Goal: Task Accomplishment & Management: Use online tool/utility

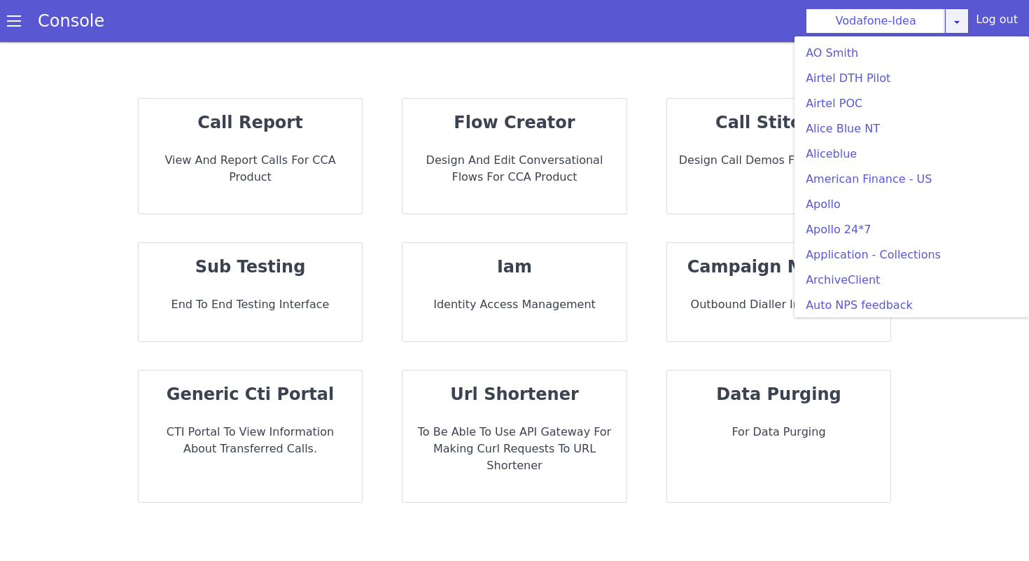
click at [955, 22] on icon at bounding box center [957, 21] width 11 height 11
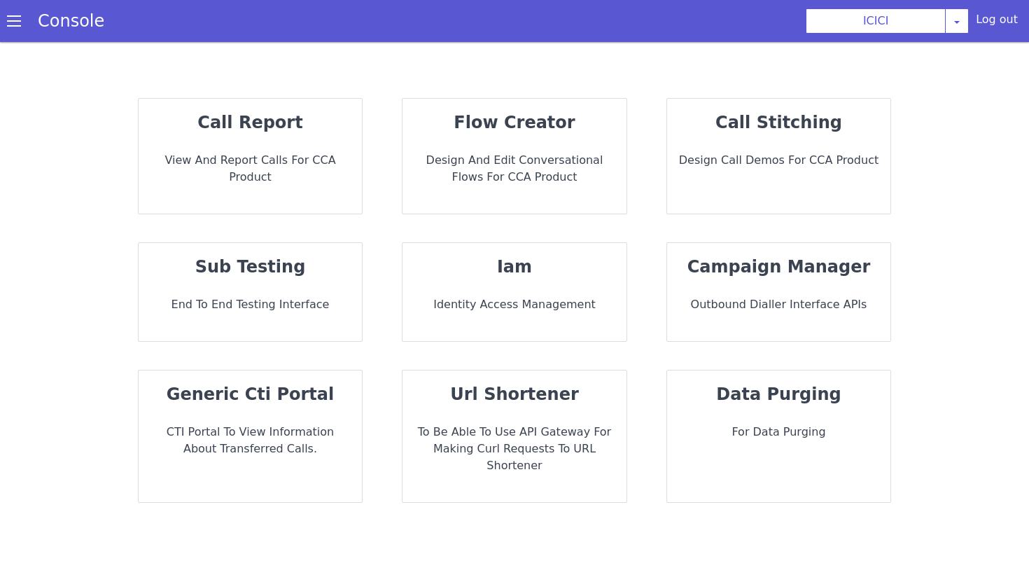
click at [533, 190] on div "flow creator Design and Edit Conversational flows for CCA Product" at bounding box center [515, 156] width 224 height 115
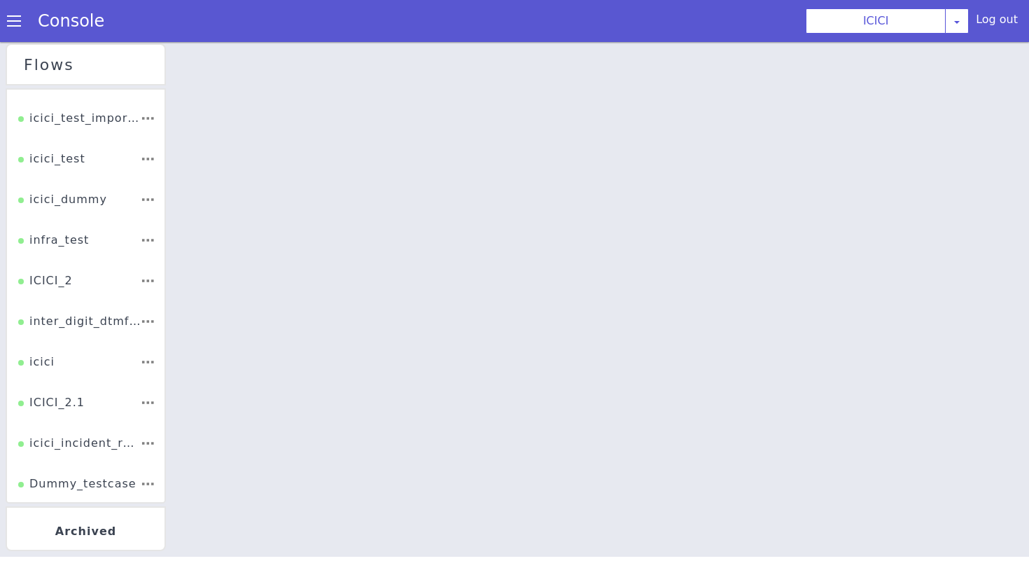
scroll to position [77, 0]
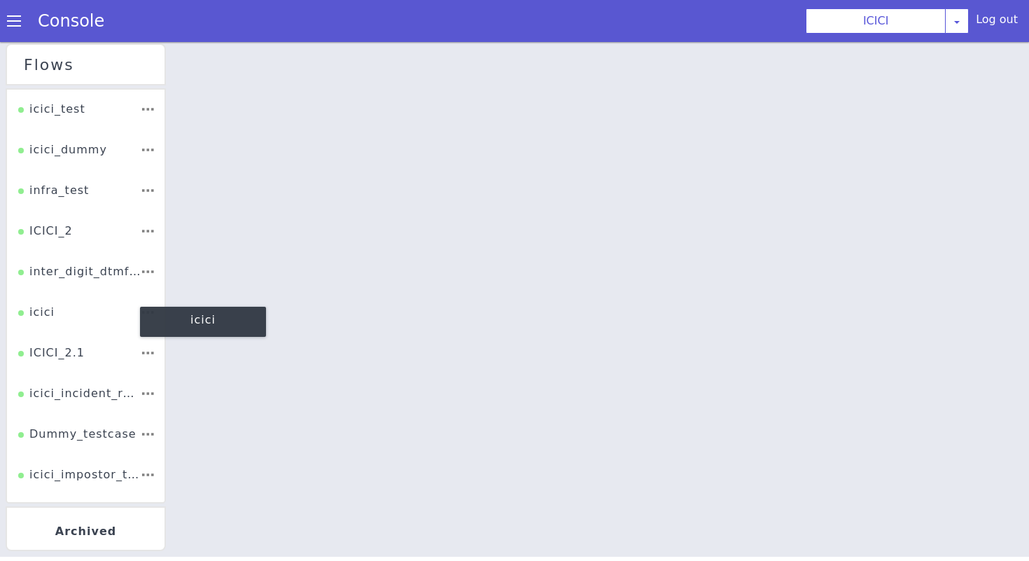
click at [51, 316] on div "icici" at bounding box center [36, 317] width 36 height 27
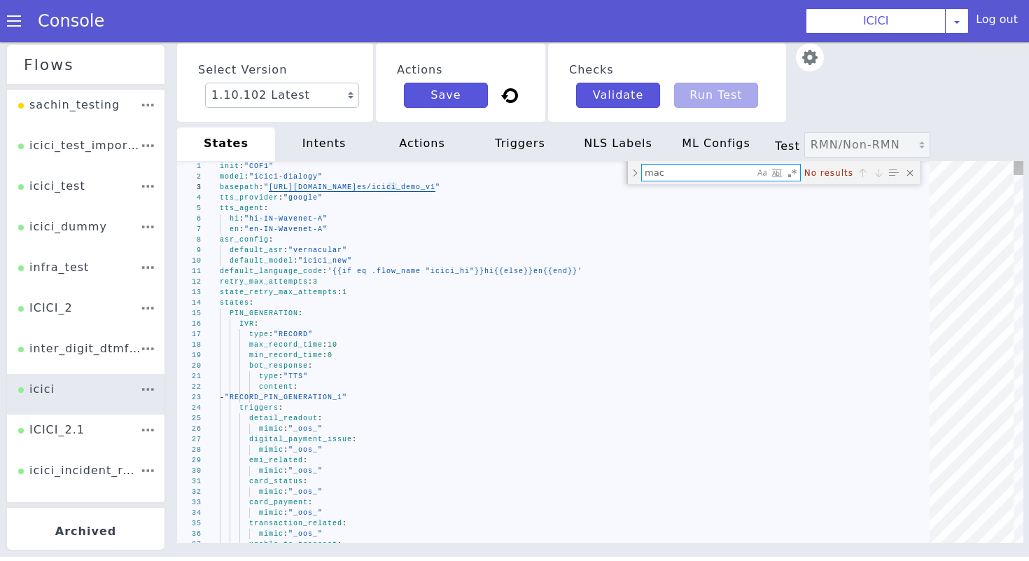
type textarea "ma"
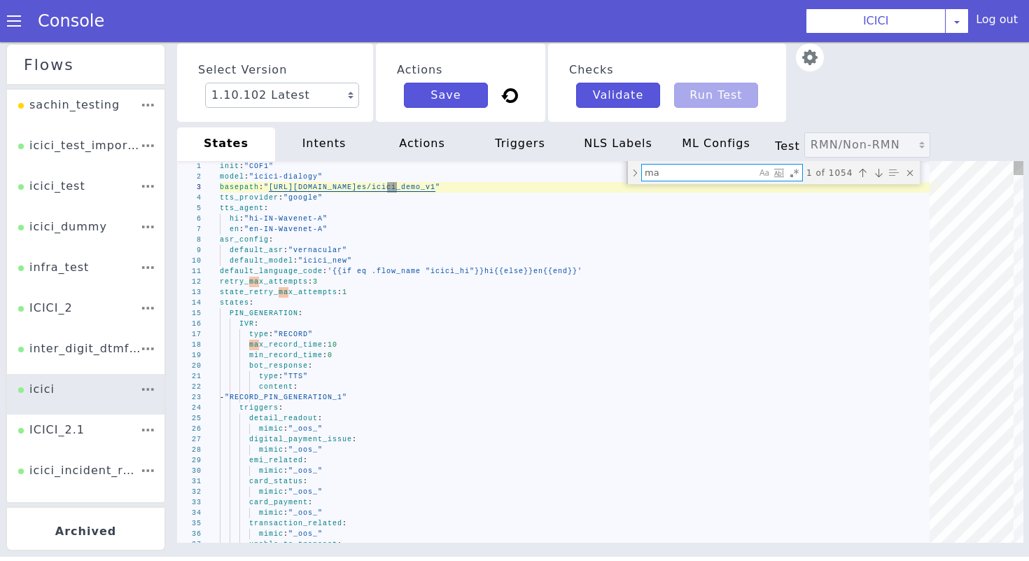
type textarea "default_language_code: '{{if eq .flow_name "icici_hi"}}hi{{else}}en{{end}}' ret…"
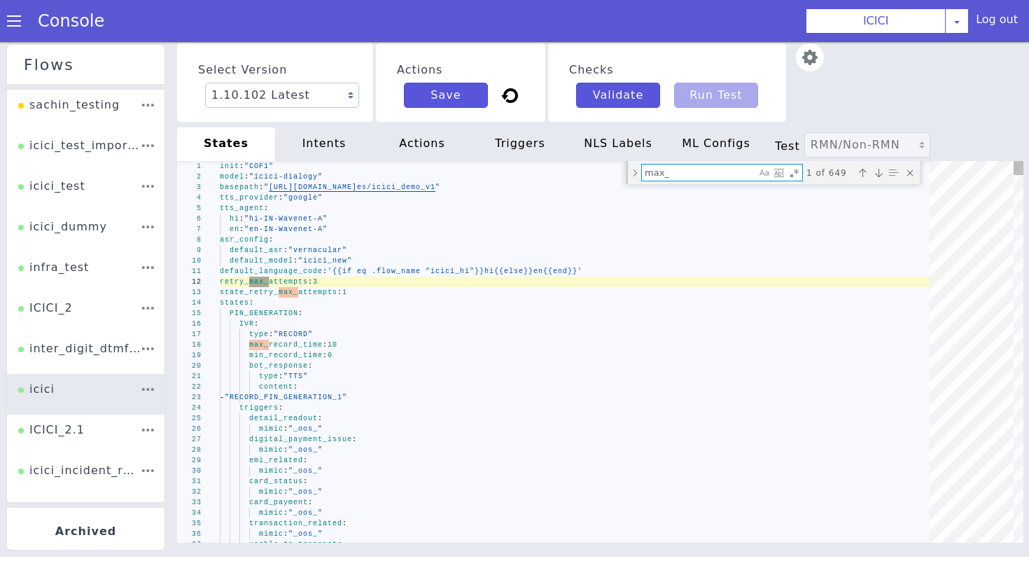
type textarea "max"
type textarea "init: "COF1" model: "icici-dialogy" basepath: "https://s3.ap-south-1.amazonaws.…"
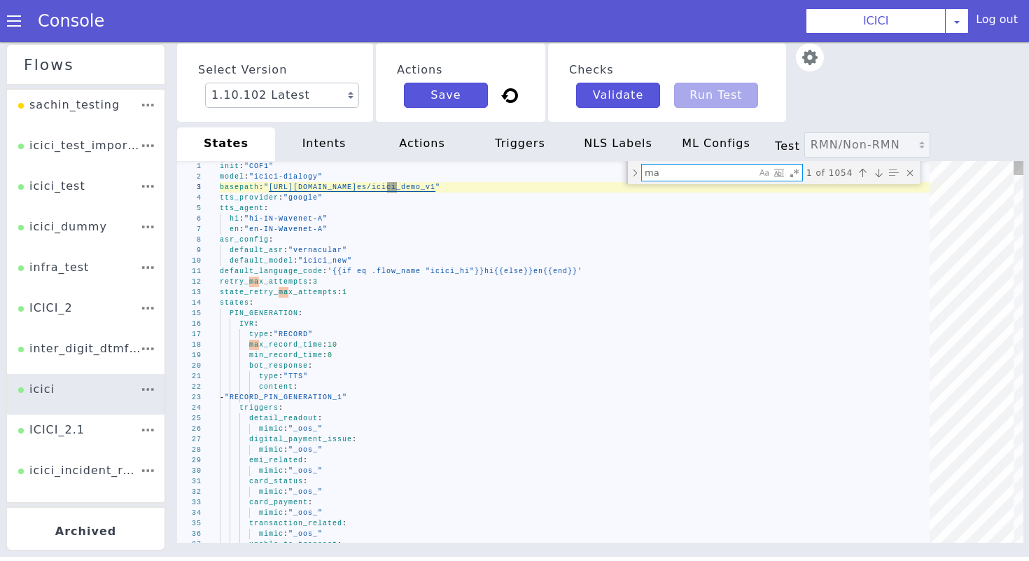
type textarea "m"
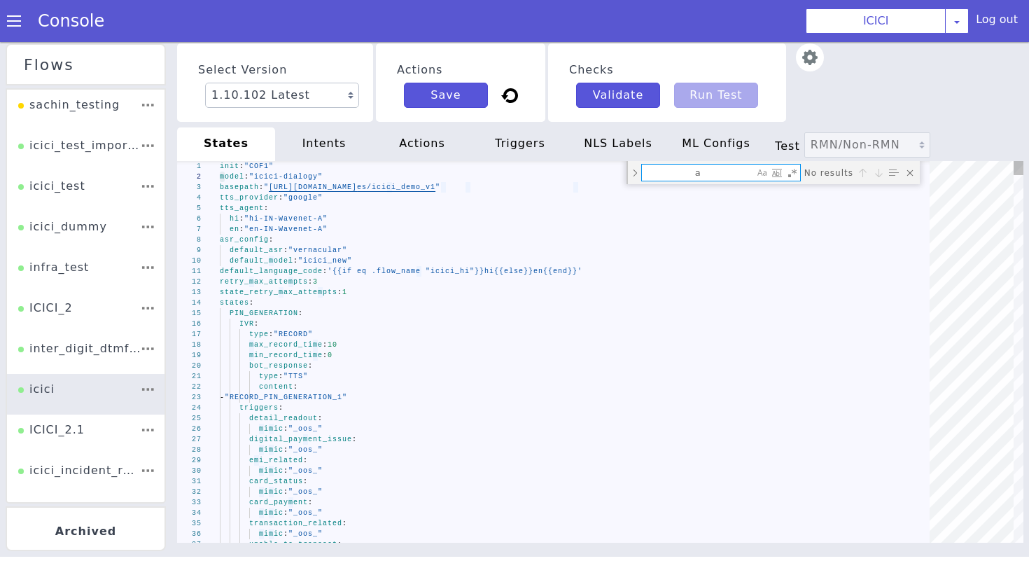
type textarea "al"
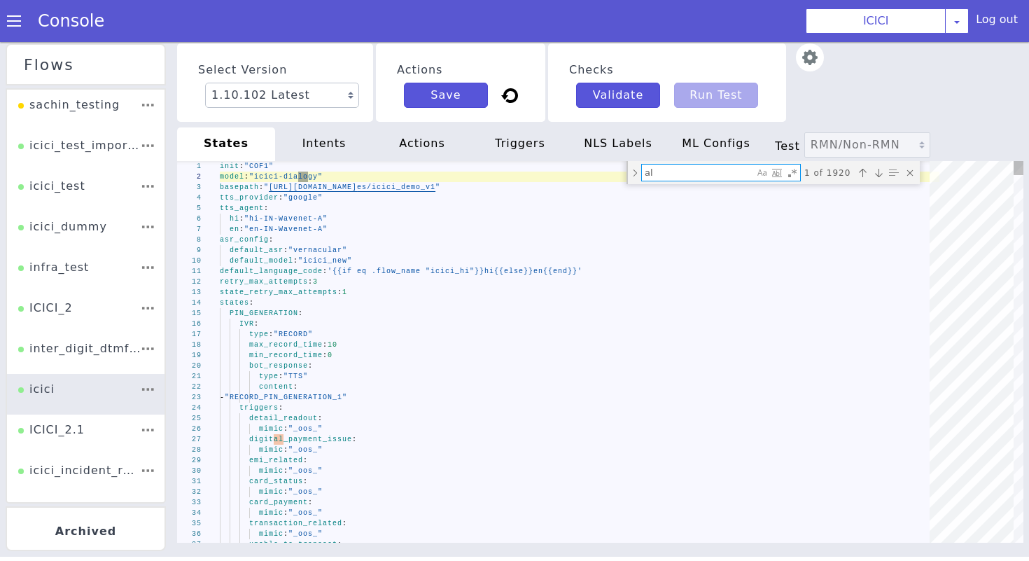
type textarea "_oos_no_product_no_attribute_: state: "IVR_PRODUCT_MENU_OOS" retry: true max_at…"
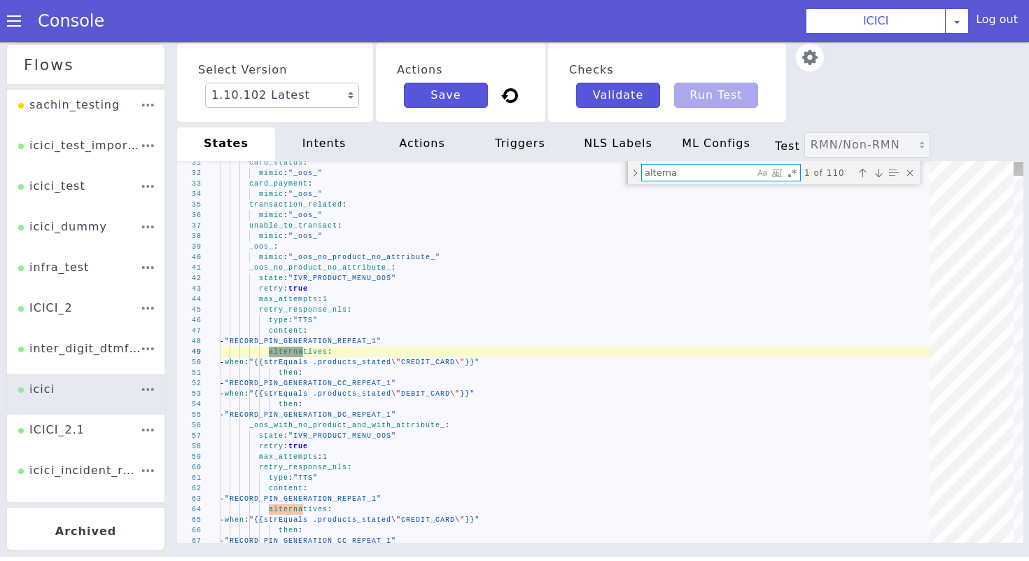
type textarea "altern"
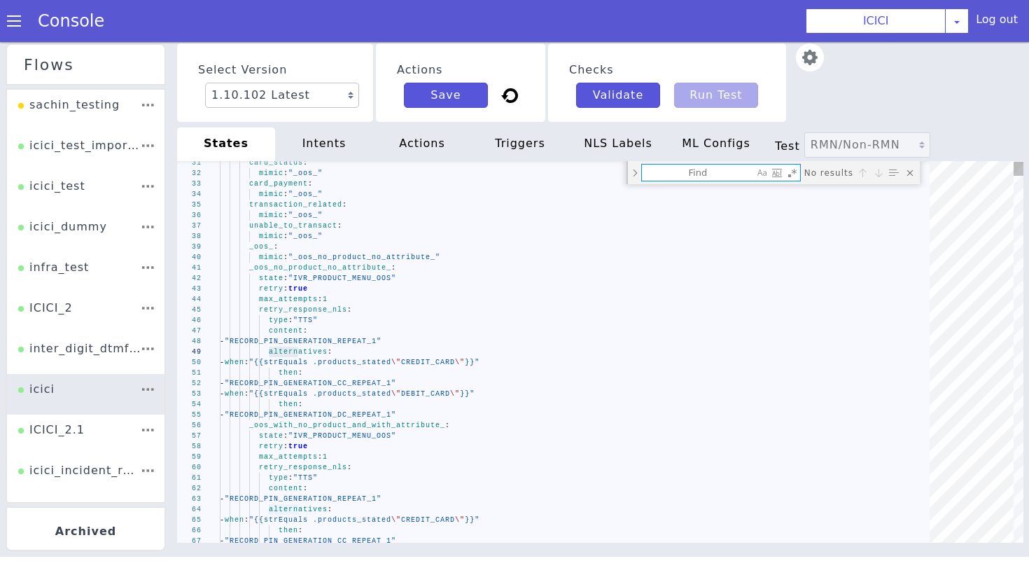
type textarea "init: "COF1" model: "icici-dialogy" basepath: "https://s3.ap-south-1.amazonaws.…"
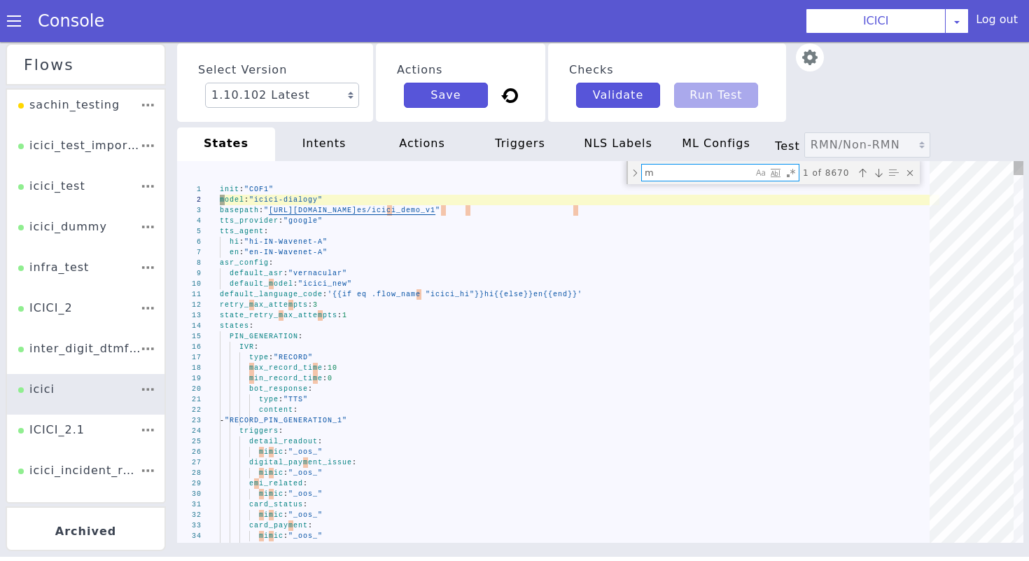
type textarea "ma"
type textarea "default_language_code: '{{if eq .flow_name "icici_hi"}}hi{{else}}en{{end}}' ret…"
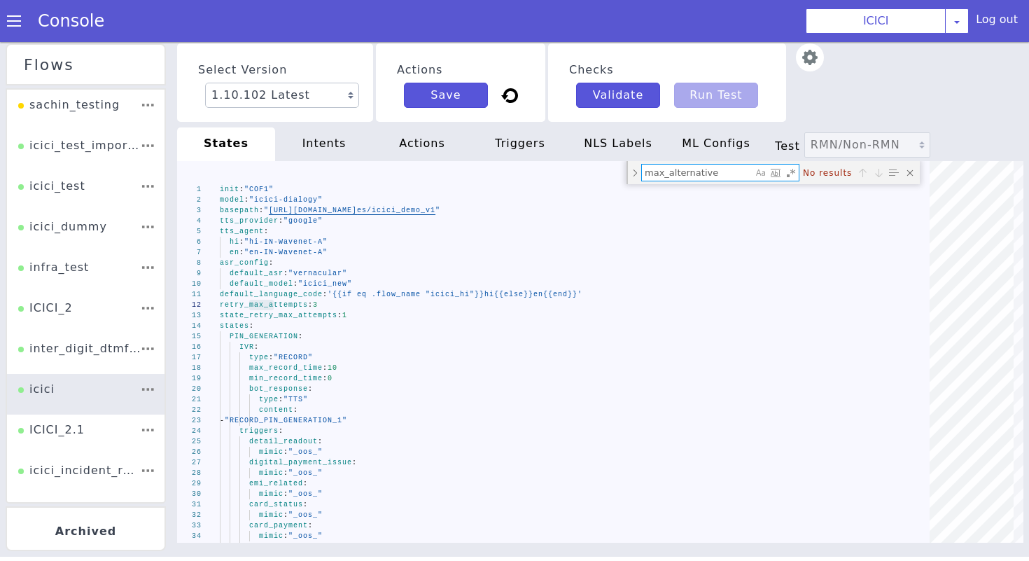
type textarea "max_alternative"
click at [319, 155] on div "intents" at bounding box center [324, 144] width 98 height 34
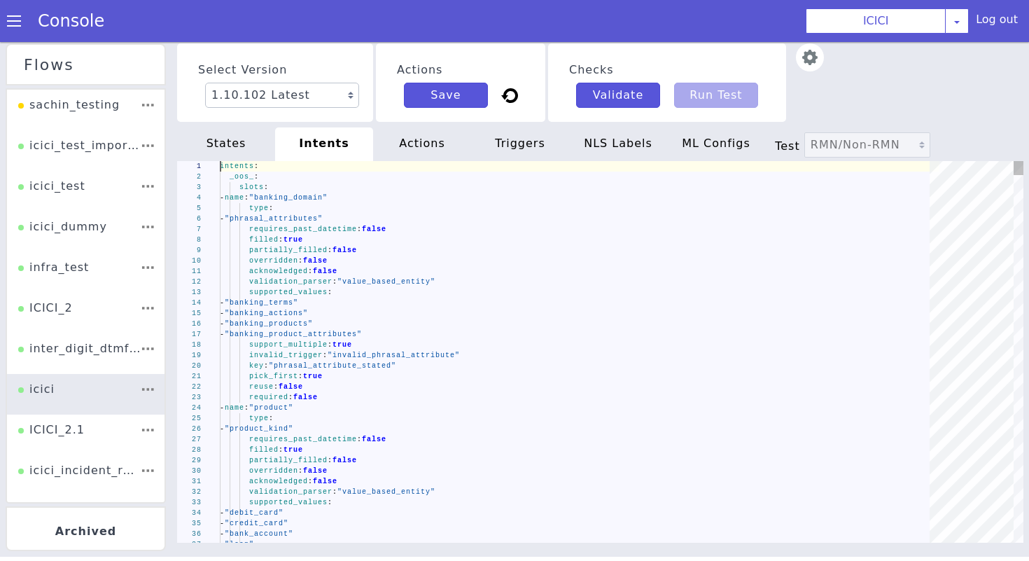
type textarea "acknowledged: false validation_parser: "value_based_entity" supported_values: -…"
click at [460, 330] on div "- "banking_product_attributes"" at bounding box center [580, 334] width 720 height 11
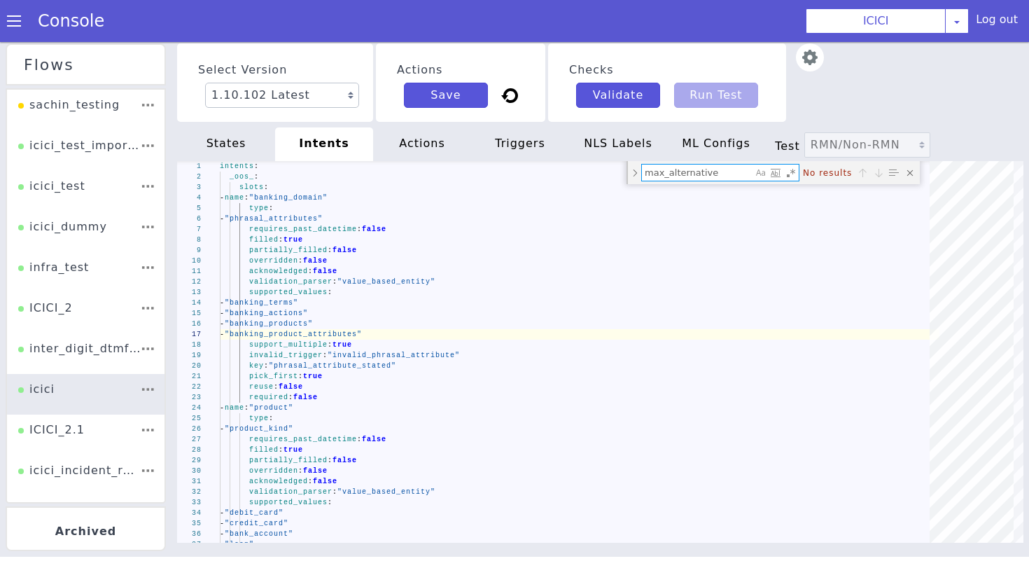
type textarea "max_alternative"
click at [431, 137] on div "actions" at bounding box center [422, 144] width 98 height 34
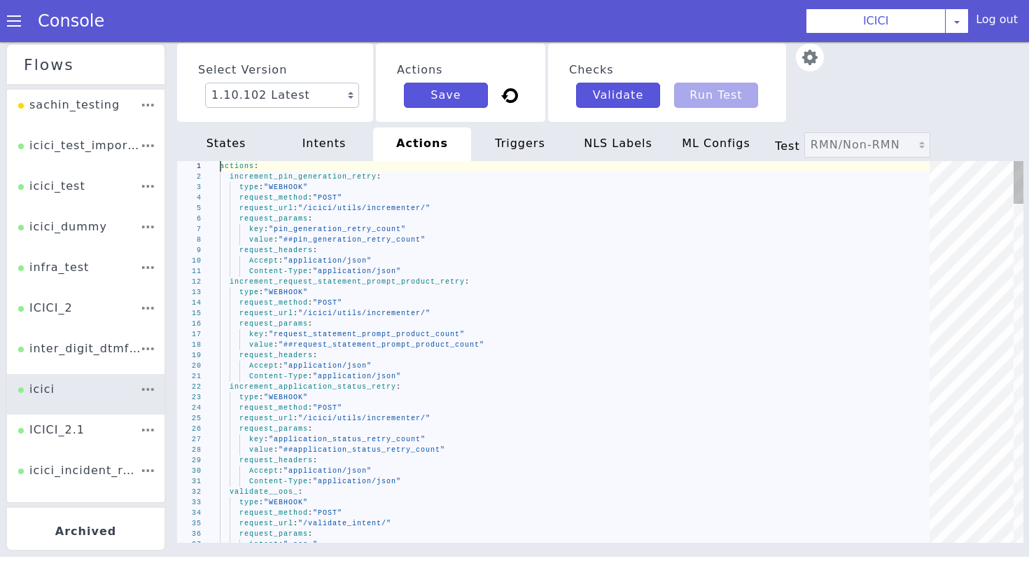
type textarea "Content-Type: "application/json" increment_request_statement_prompt_product_ret…"
click at [541, 267] on div "Content-Type : "application/json"" at bounding box center [580, 271] width 720 height 11
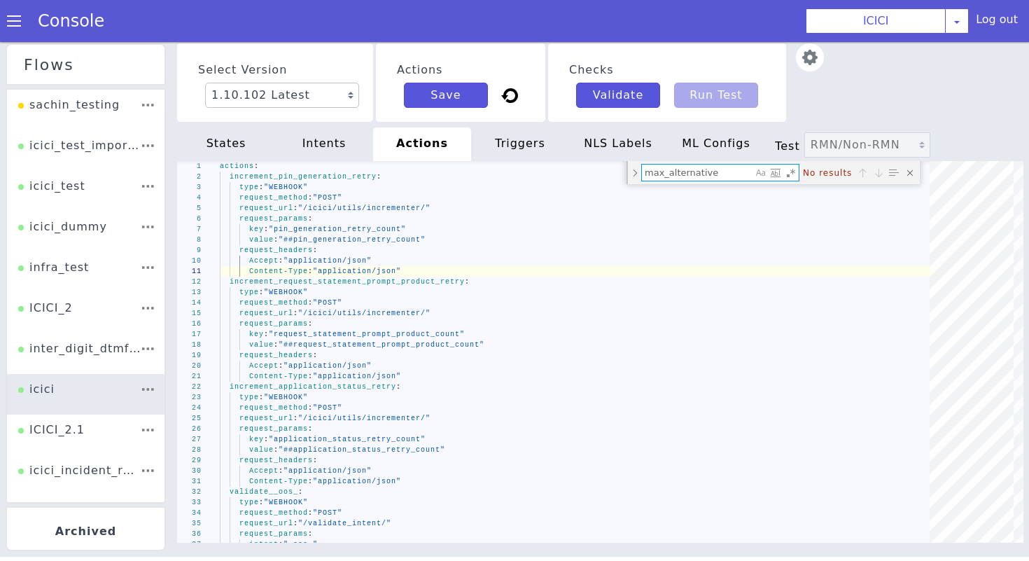
type textarea "max_alternative"
click at [546, 150] on div "triggers" at bounding box center [520, 144] width 98 height 34
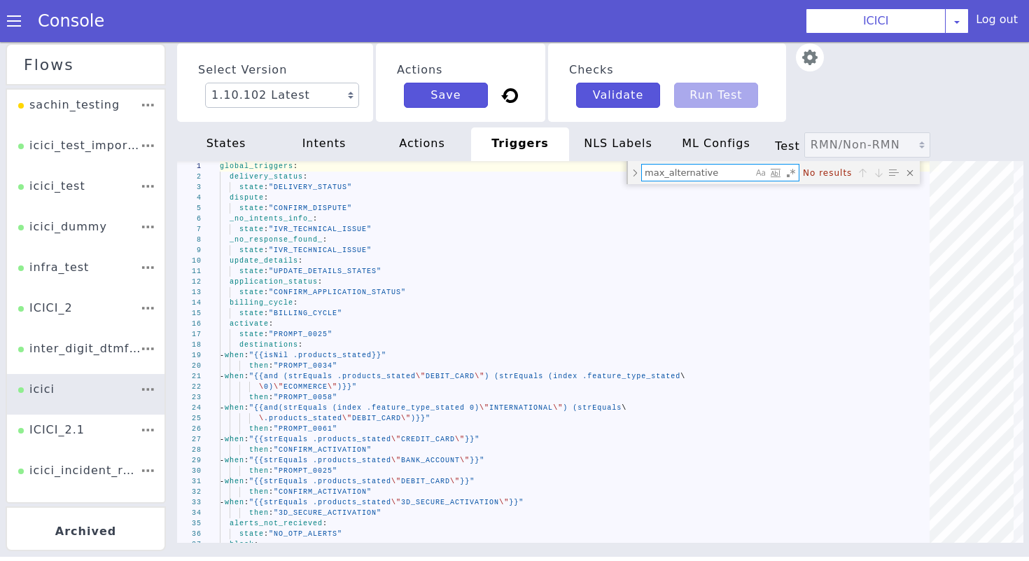
type textarea "max_alternative"
click at [613, 135] on div "NLS Labels" at bounding box center [618, 144] width 98 height 34
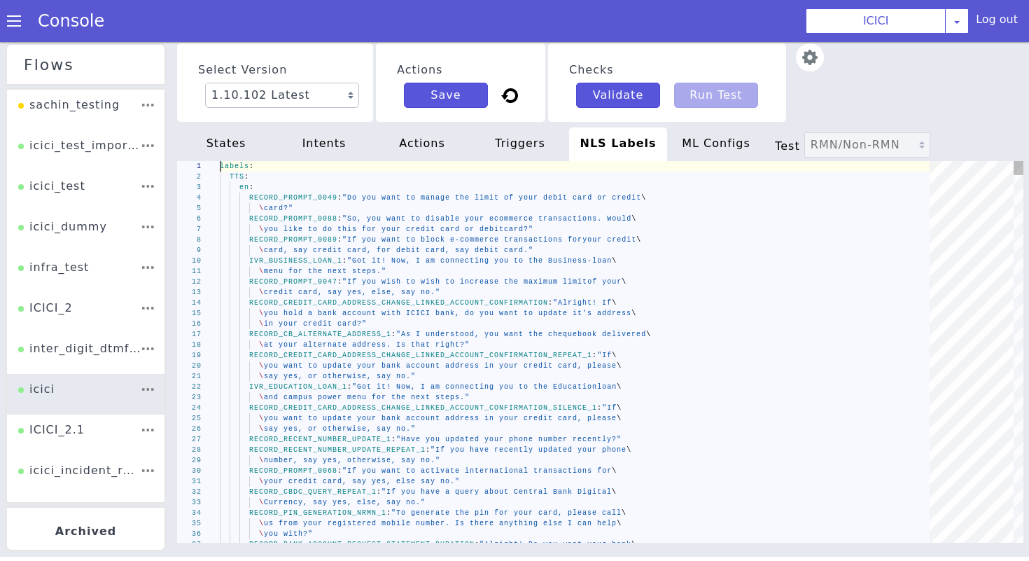
scroll to position [0, 304]
type textarea "max_alternative"
click at [700, 148] on div "ML Configs" at bounding box center [716, 144] width 98 height 34
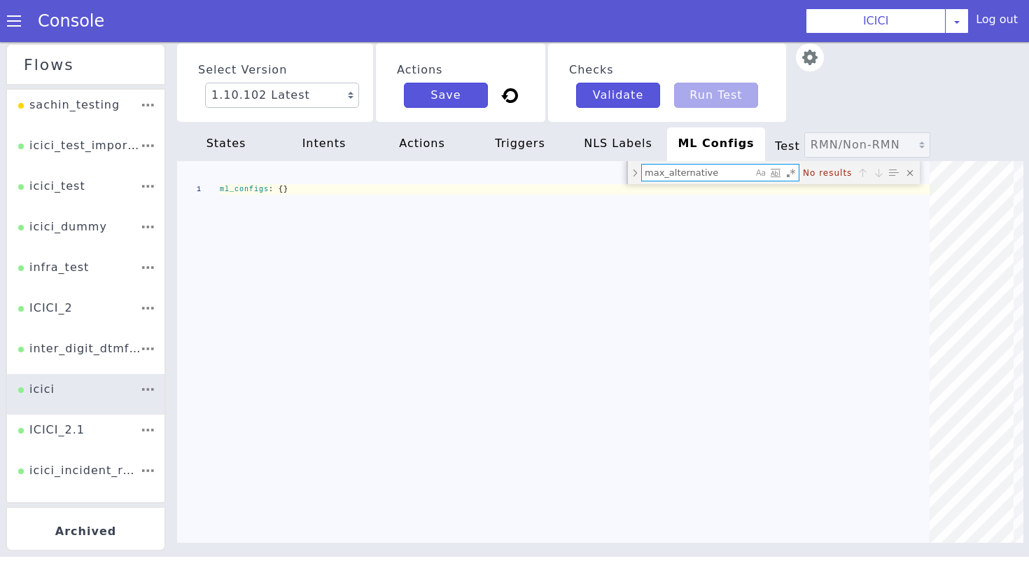
type textarea "max_alternative"
click at [223, 146] on div "states" at bounding box center [226, 144] width 98 height 34
type textarea "default_language_code: '{{if eq .flow_name "icici_hi"}}hi{{else}}en{{end}}' ret…"
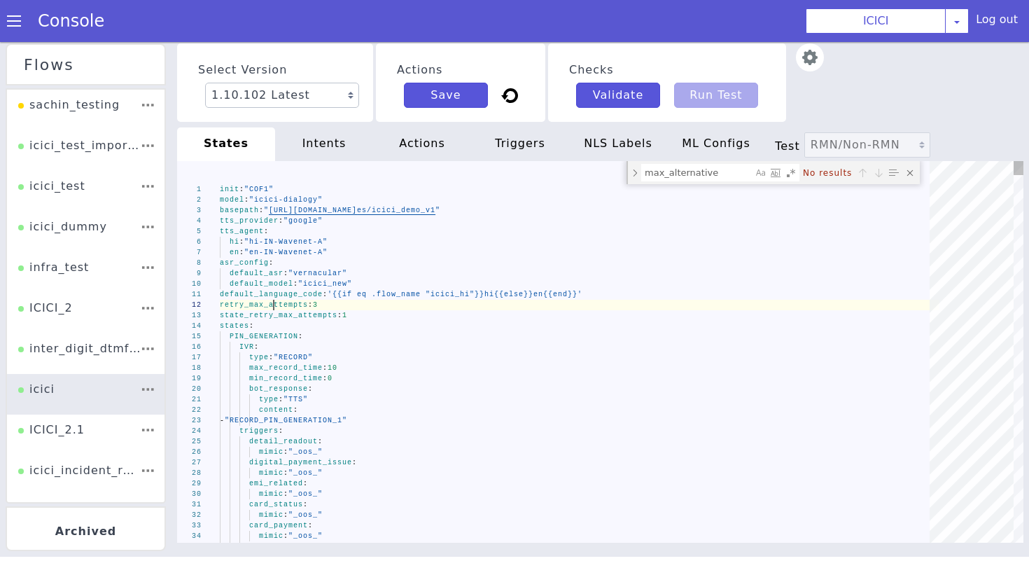
click at [694, 174] on textarea "max_alternative" at bounding box center [697, 173] width 111 height 16
